Goal: Find specific page/section: Find specific page/section

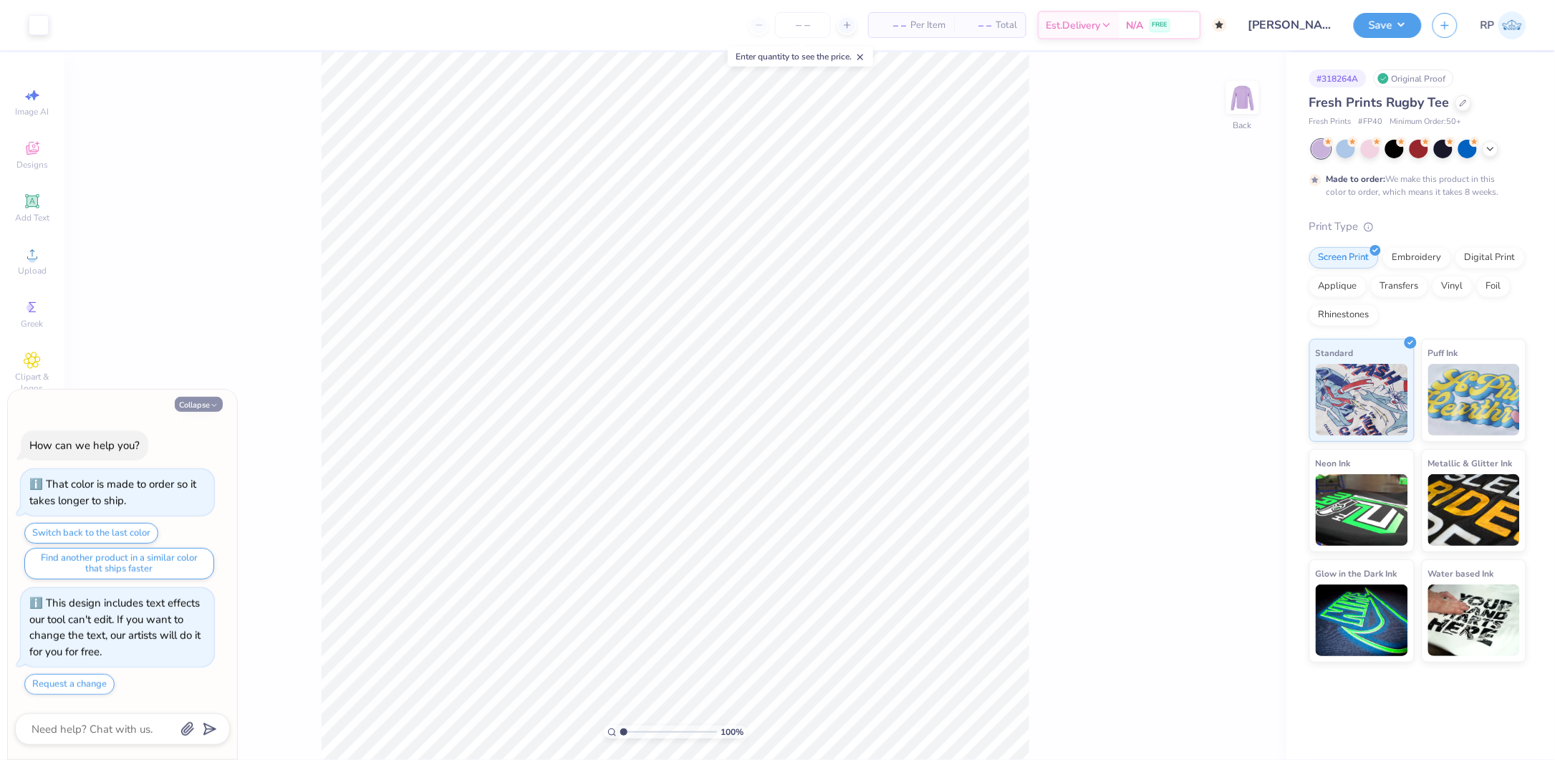
click at [208, 401] on button "Collapse" at bounding box center [199, 404] width 48 height 15
type textarea "x"
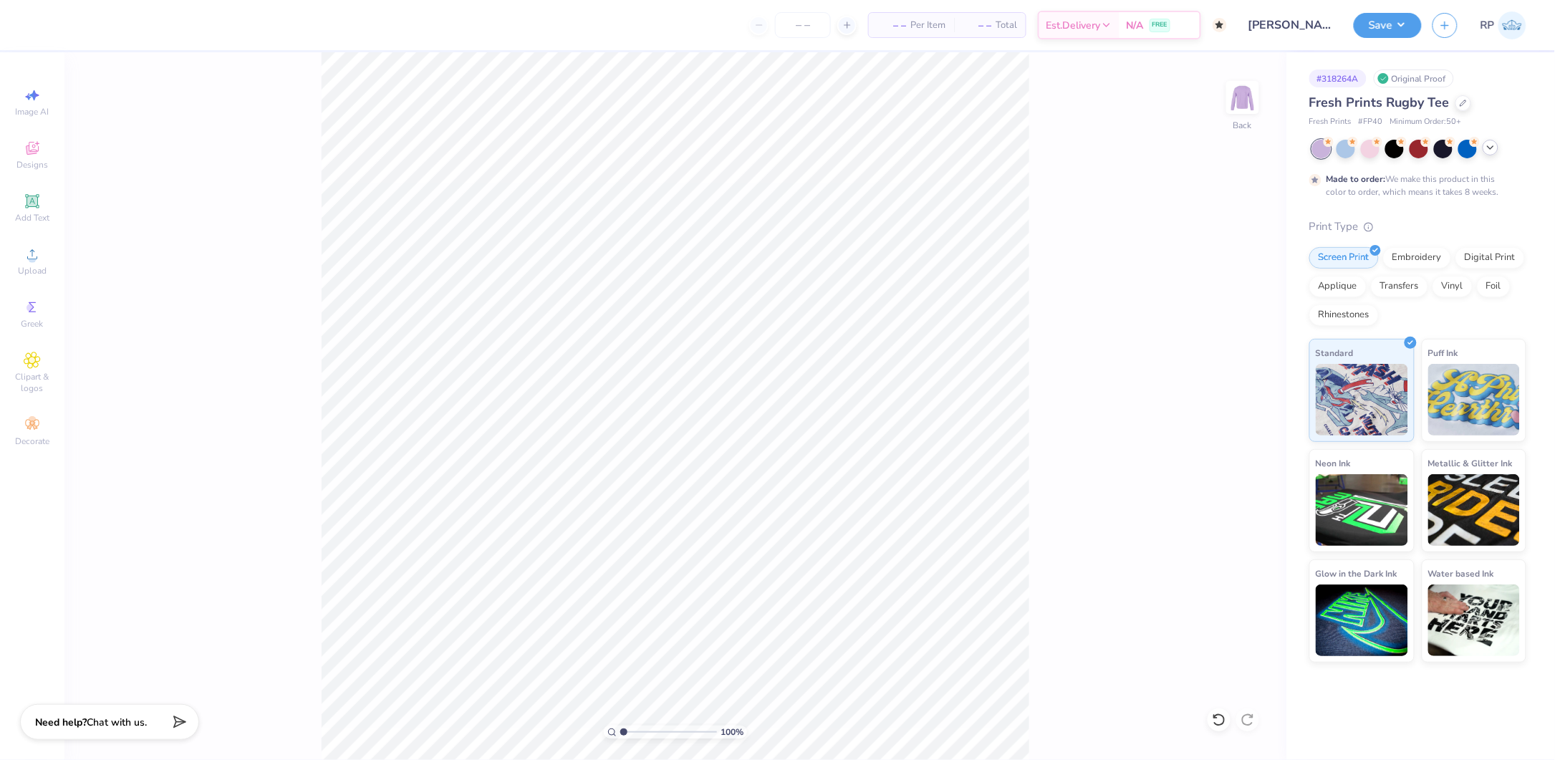
click at [1490, 145] on icon at bounding box center [1490, 147] width 11 height 11
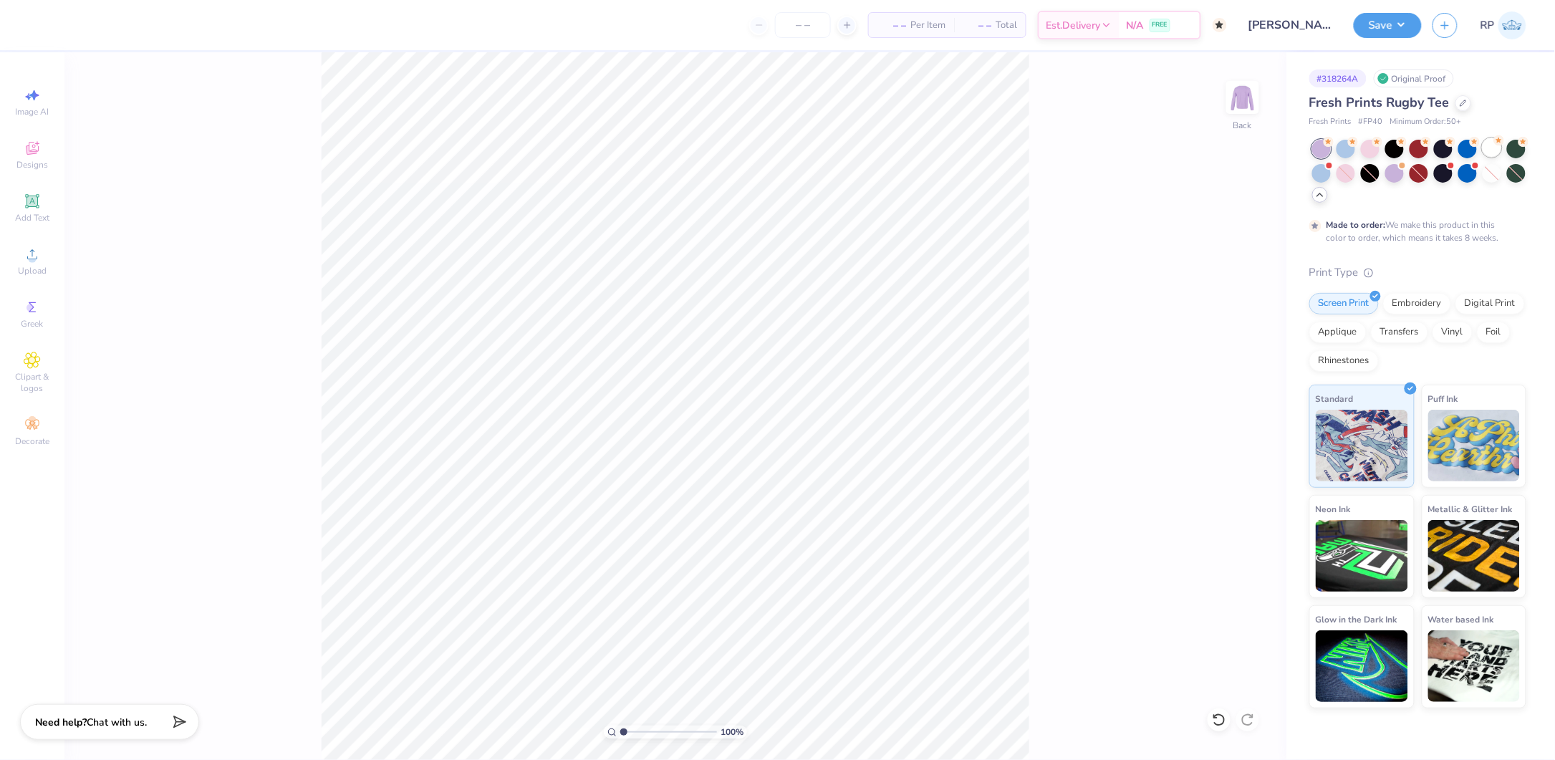
click at [1333, 143] on circle at bounding box center [1328, 142] width 10 height 10
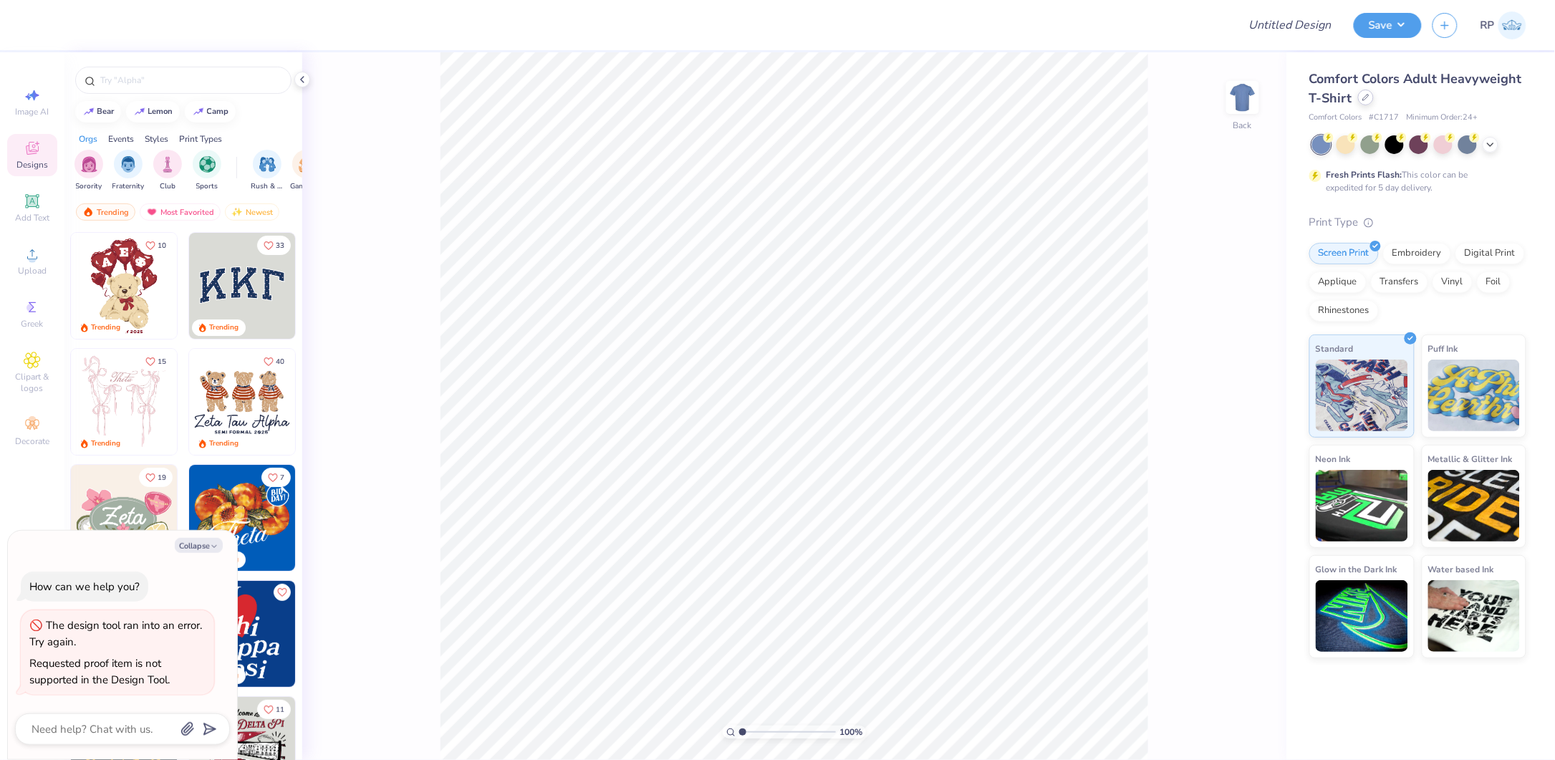
click at [1368, 99] on icon at bounding box center [1365, 97] width 7 height 7
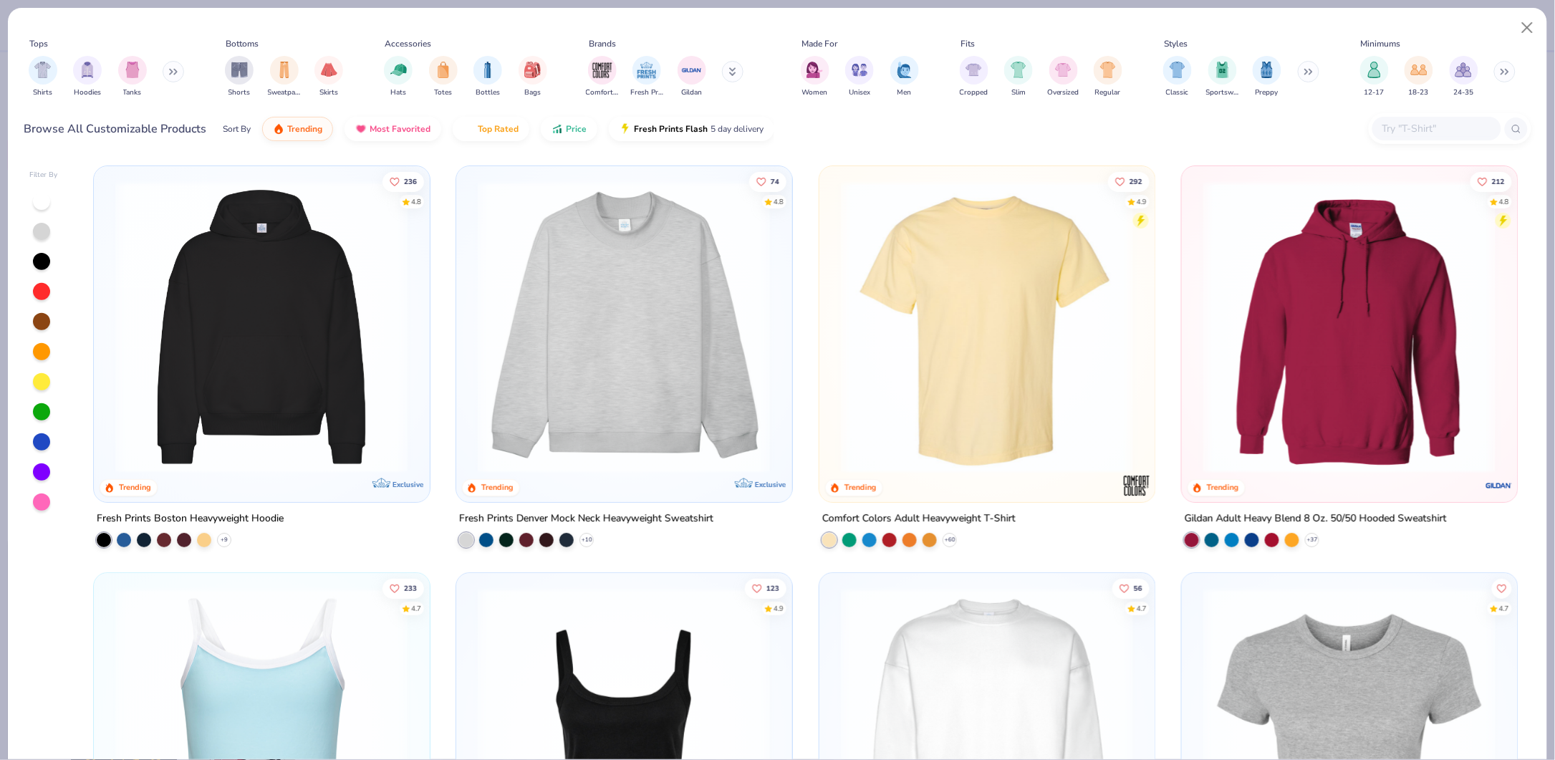
type textarea "x"
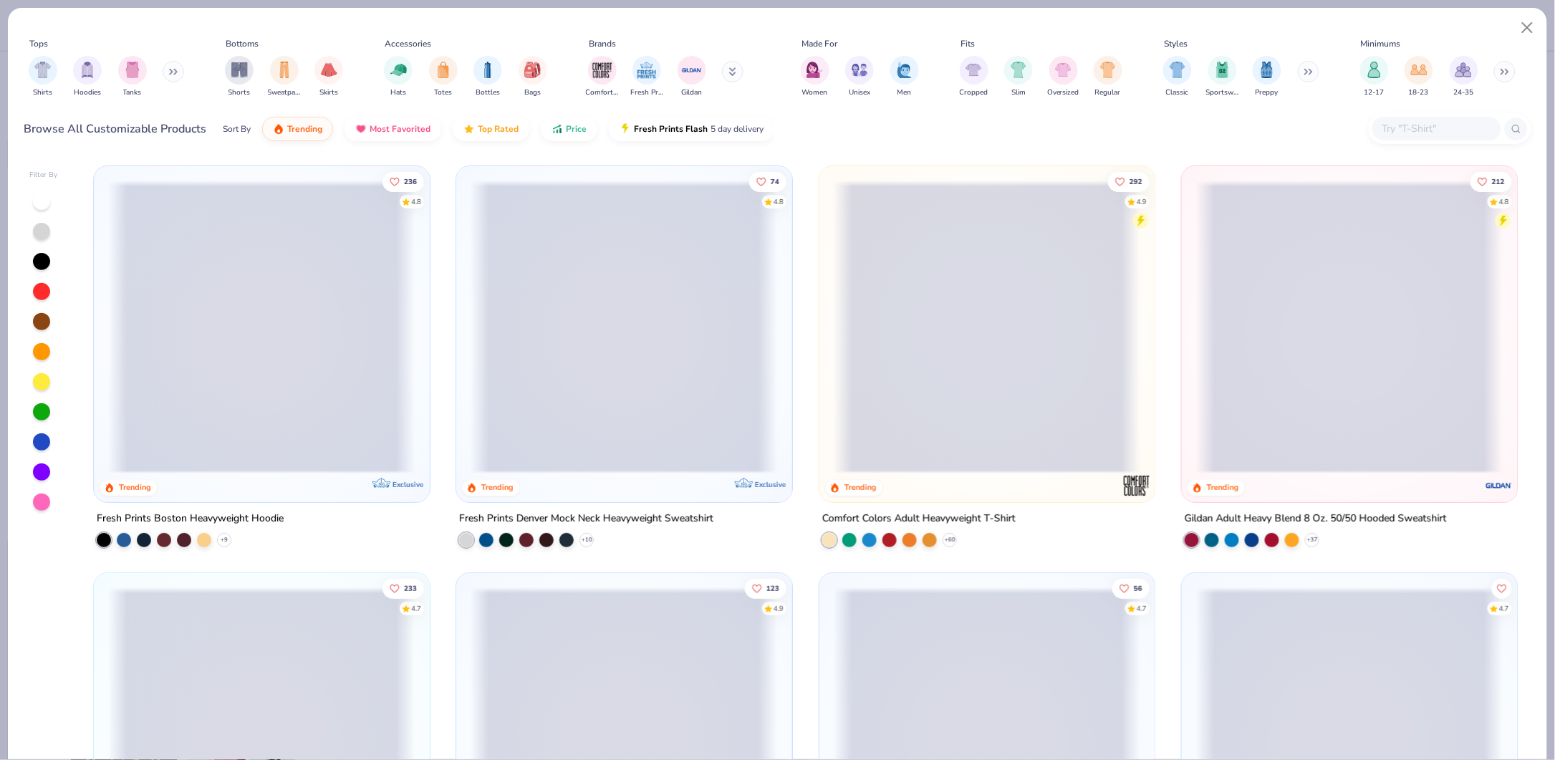
drag, startPoint x: 1411, startPoint y: 129, endPoint x: 1411, endPoint y: 142, distance: 12.9
click at [1414, 137] on div at bounding box center [1436, 129] width 129 height 24
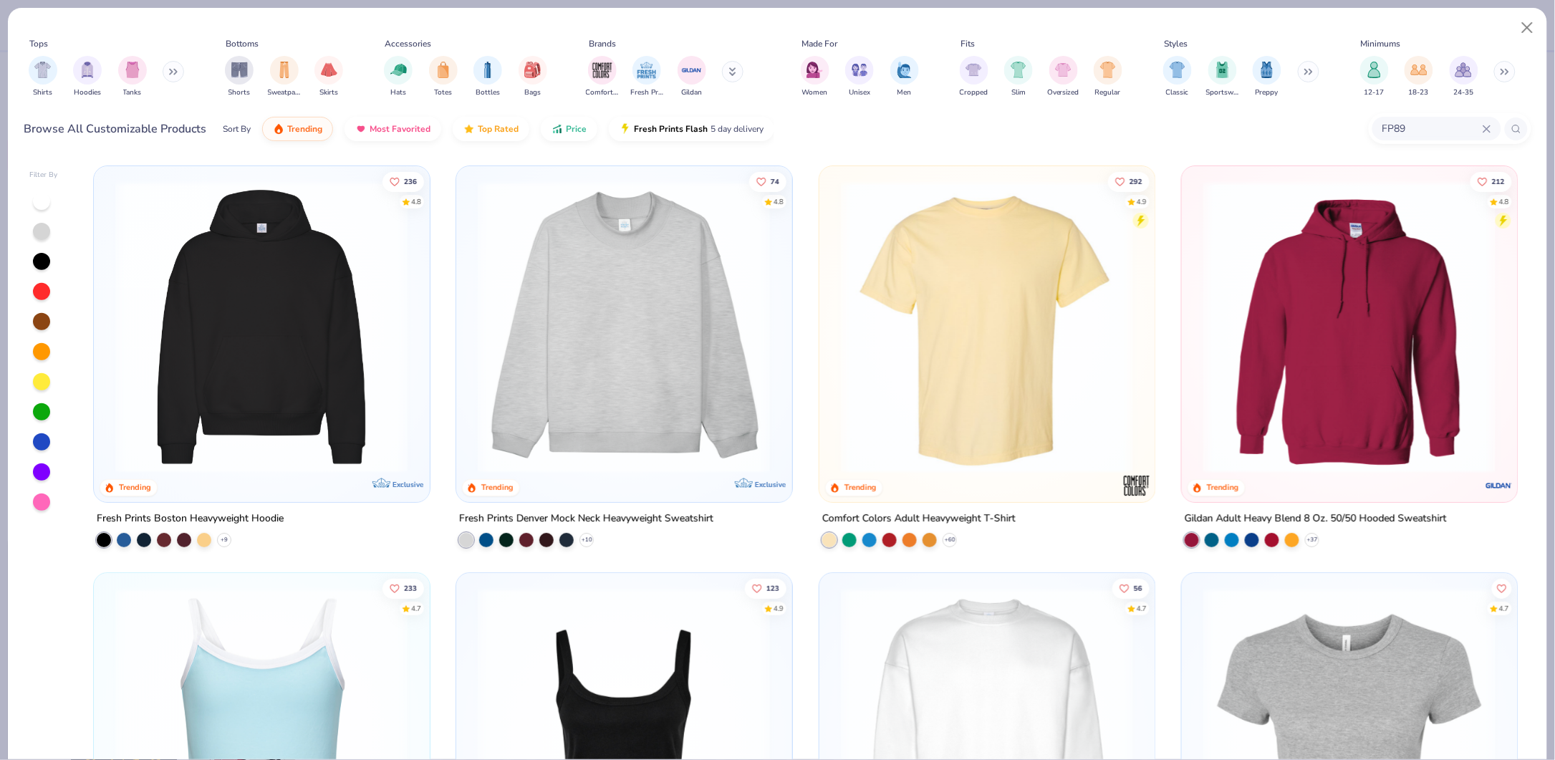
type input "FP89"
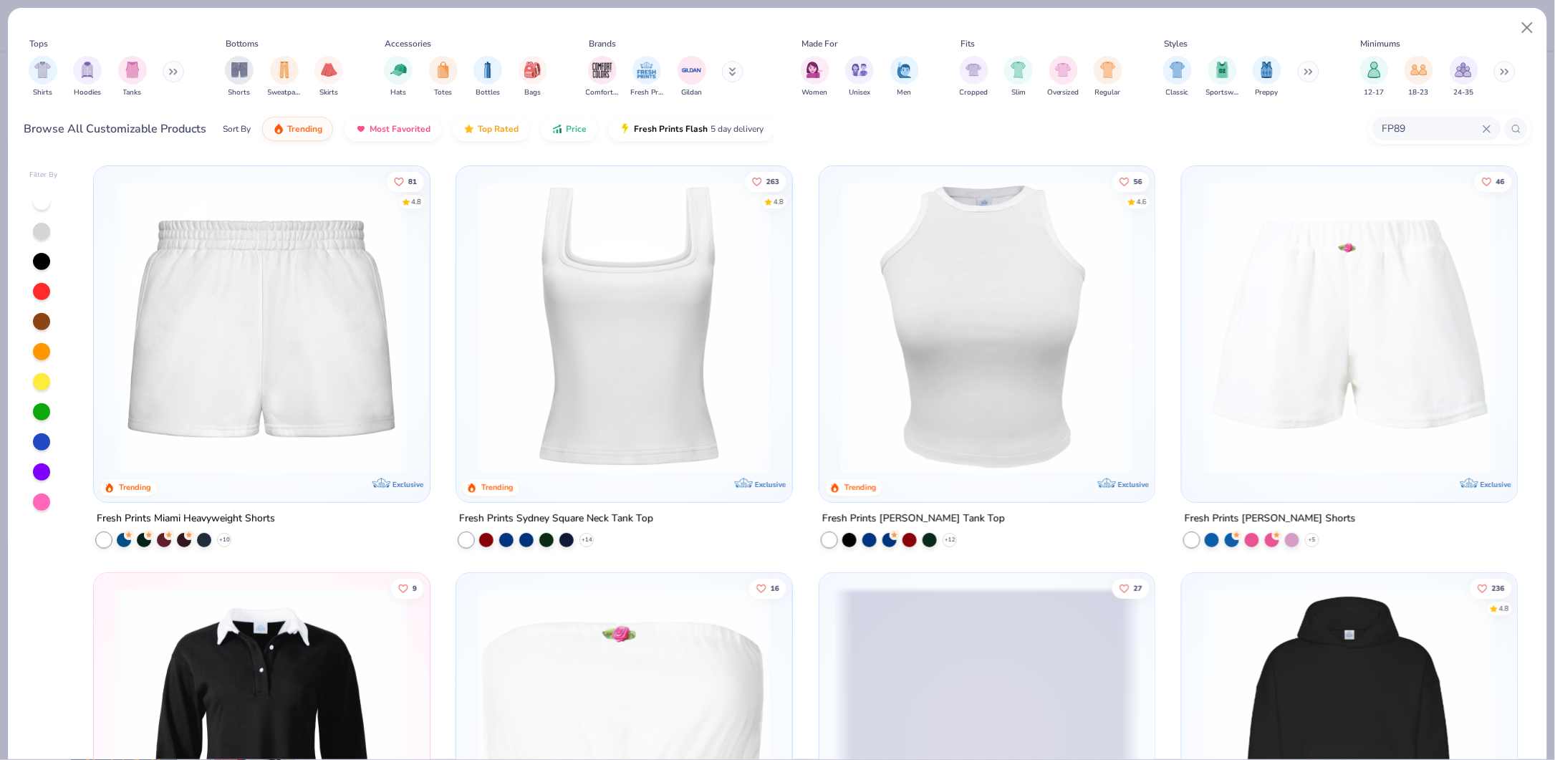
click at [268, 361] on img at bounding box center [261, 326] width 307 height 293
